Goal: Information Seeking & Learning: Learn about a topic

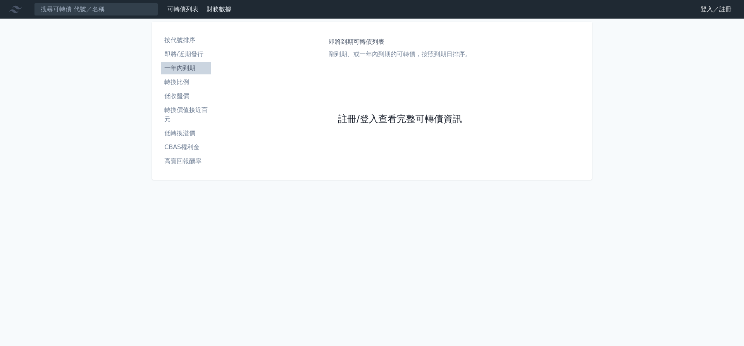
click at [400, 119] on link "註冊/登入查看完整可轉債資訊" at bounding box center [400, 119] width 124 height 12
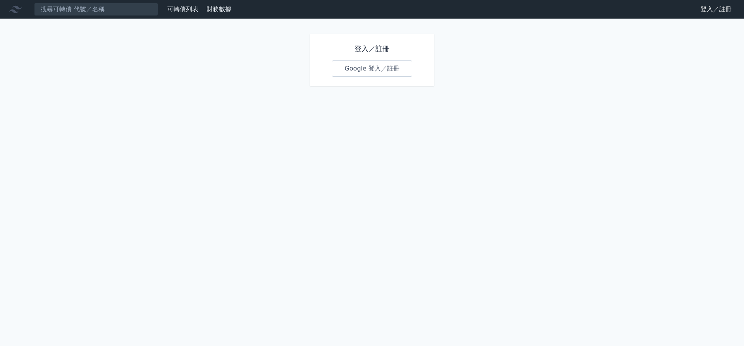
click at [372, 69] on link "Google 登入／註冊" at bounding box center [372, 68] width 81 height 16
